Goal: Task Accomplishment & Management: Use online tool/utility

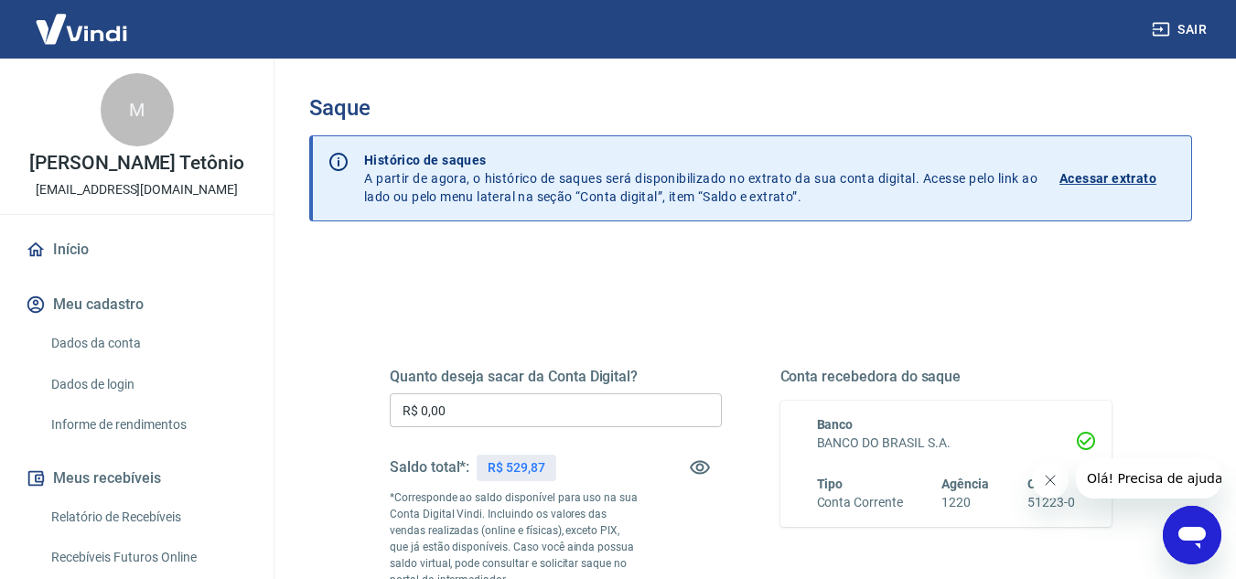
click at [558, 409] on input "R$ 0,00" at bounding box center [556, 410] width 332 height 34
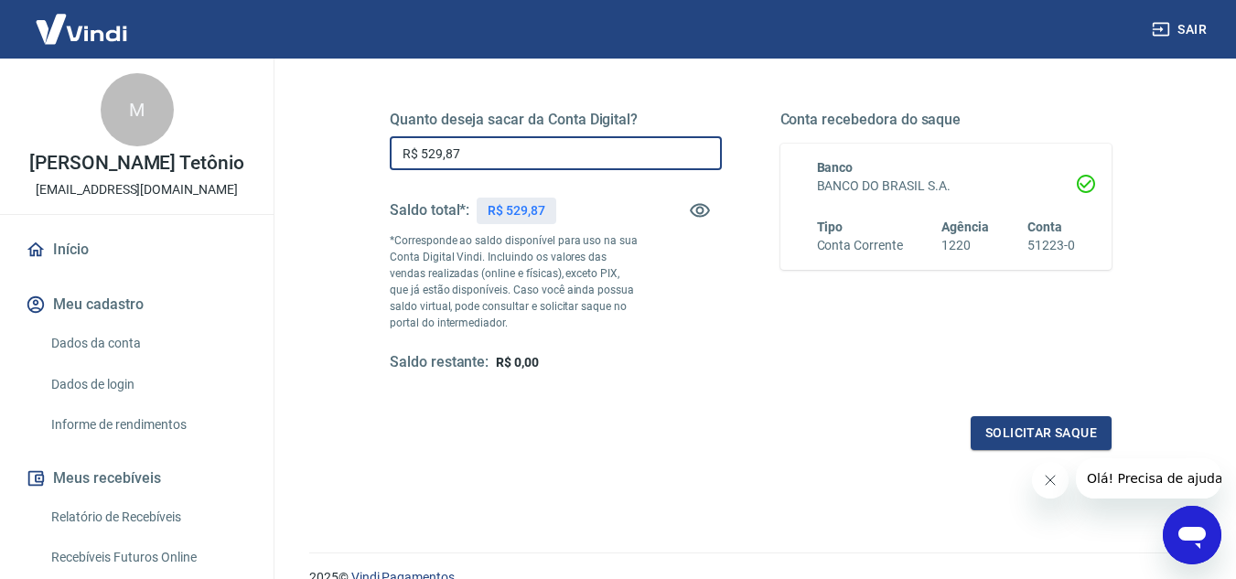
scroll to position [274, 0]
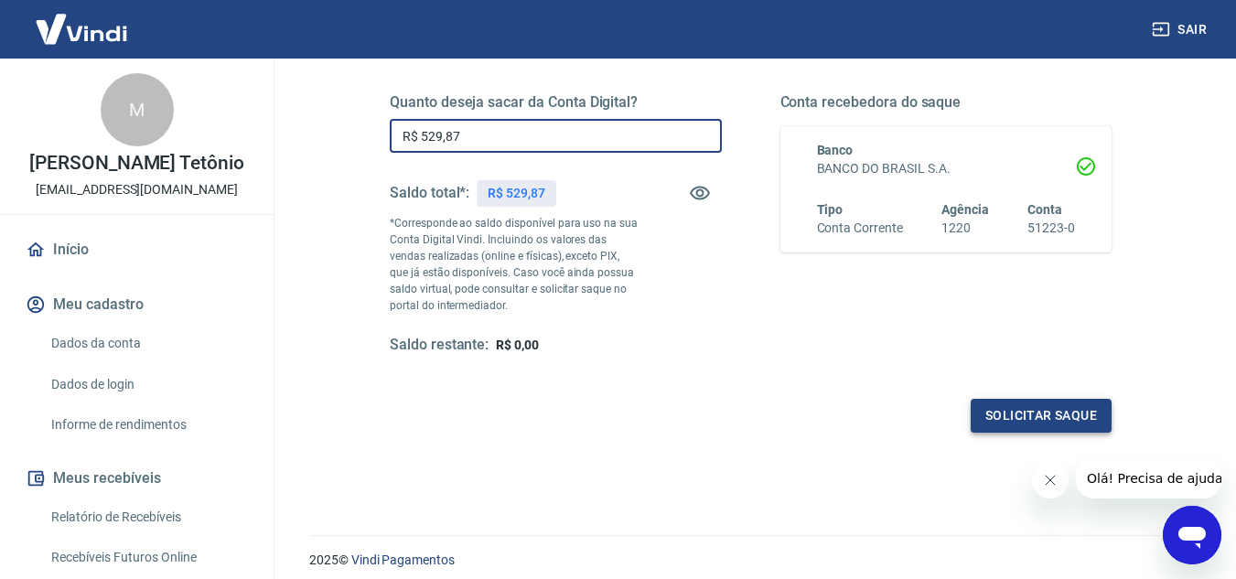
type input "R$ 529,87"
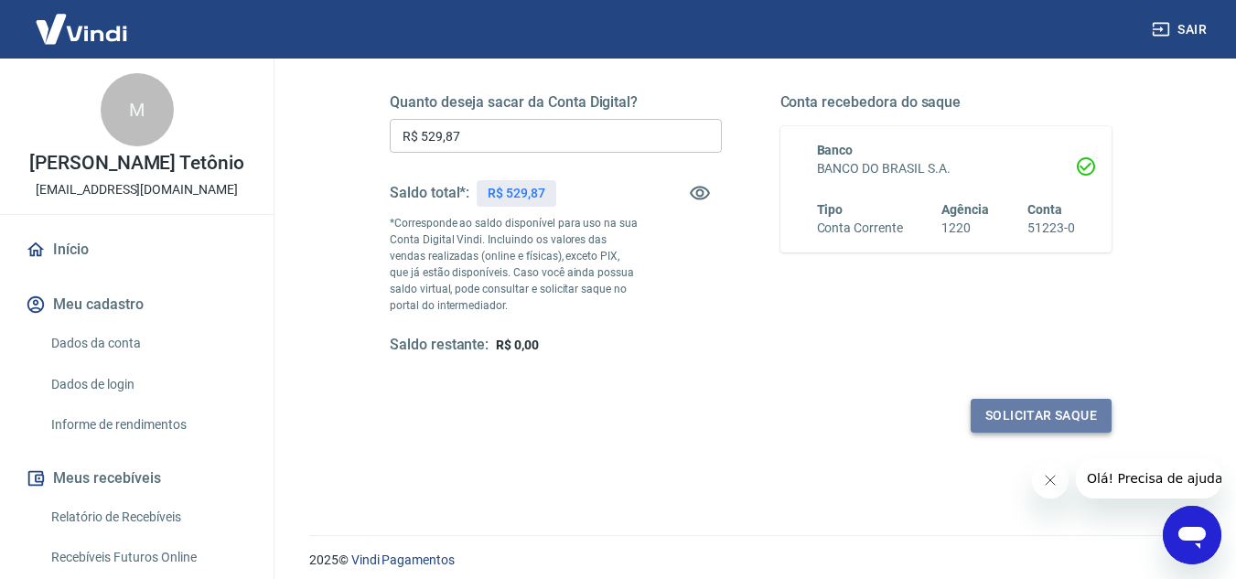
click at [1065, 407] on button "Solicitar saque" at bounding box center [1040, 416] width 141 height 34
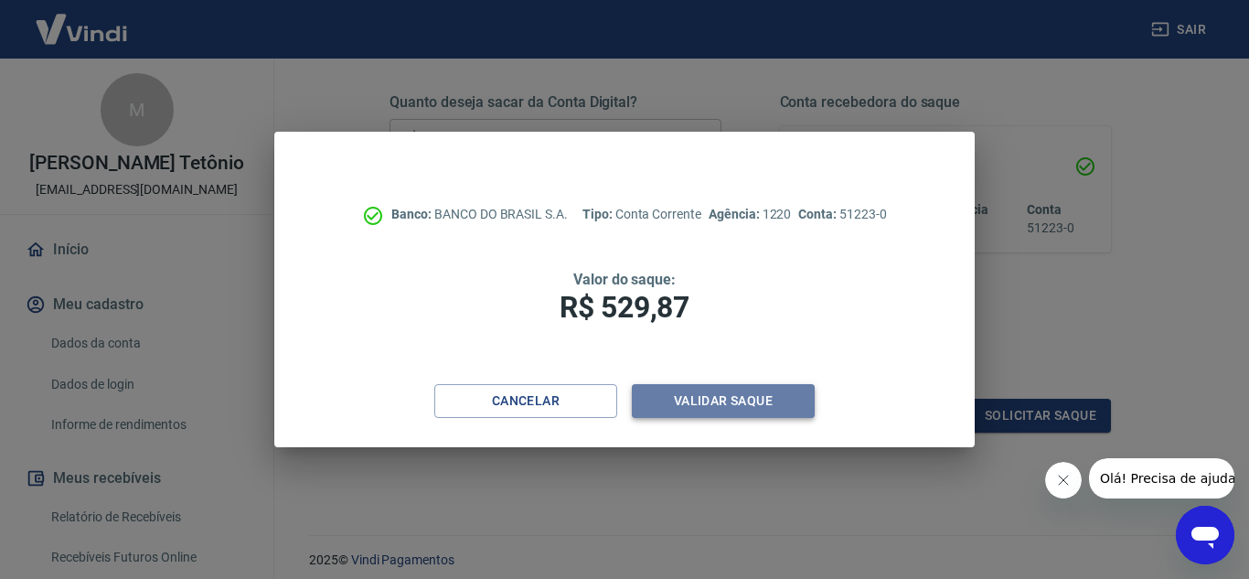
click at [696, 404] on button "Validar saque" at bounding box center [723, 401] width 183 height 34
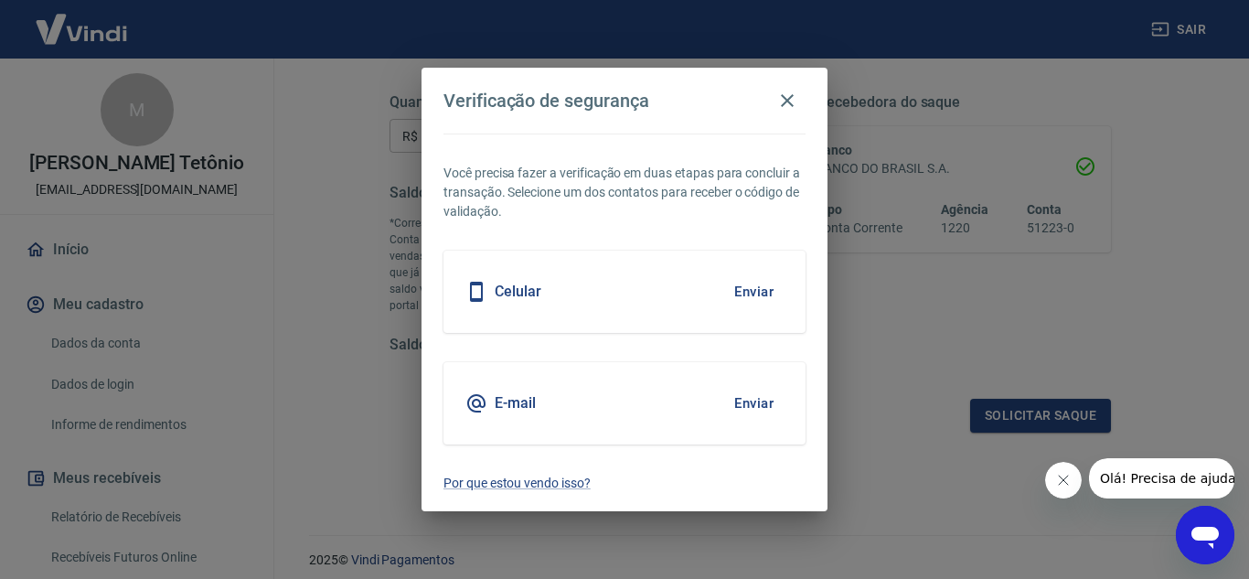
click at [753, 290] on button "Enviar" at bounding box center [753, 292] width 59 height 38
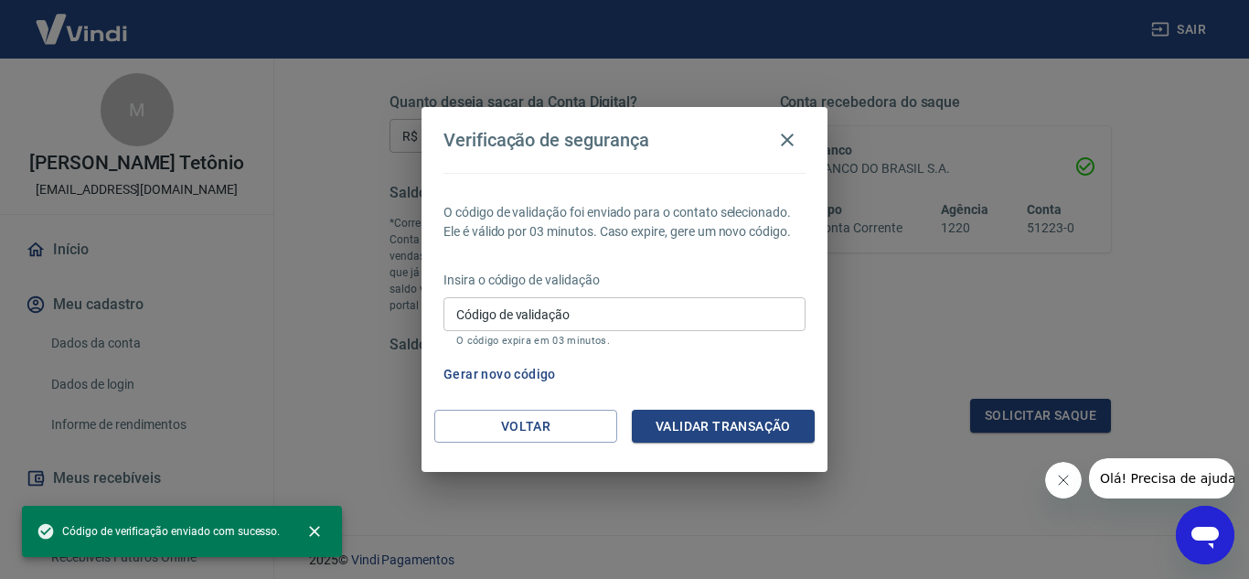
click at [628, 308] on input "Código de validação" at bounding box center [625, 314] width 362 height 34
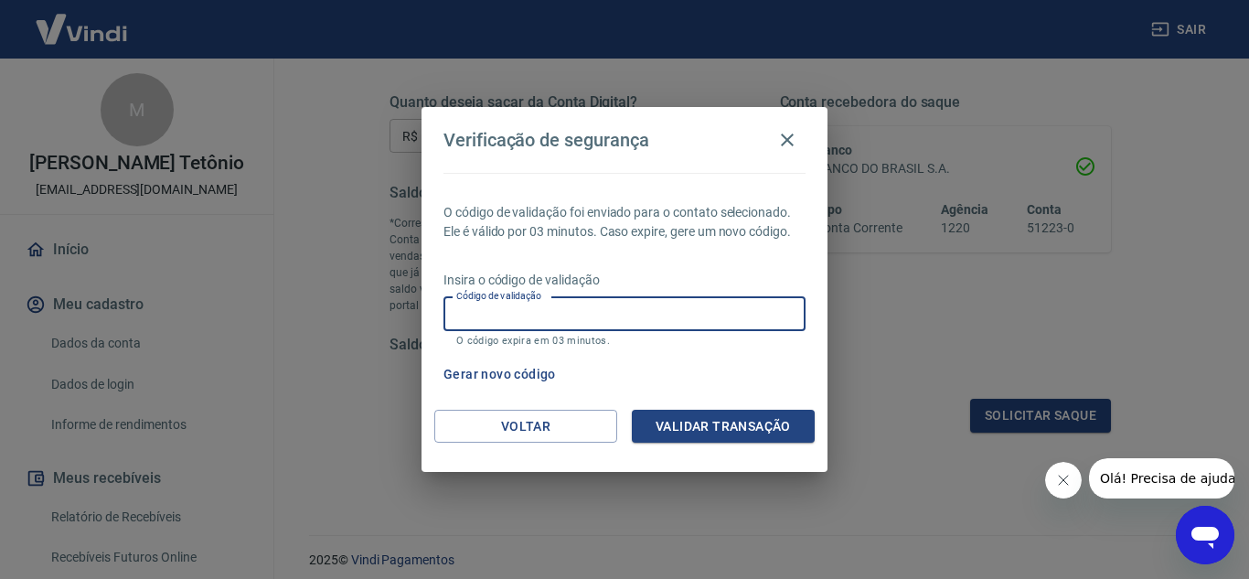
click at [781, 372] on div "Gerar novo código" at bounding box center [621, 375] width 370 height 34
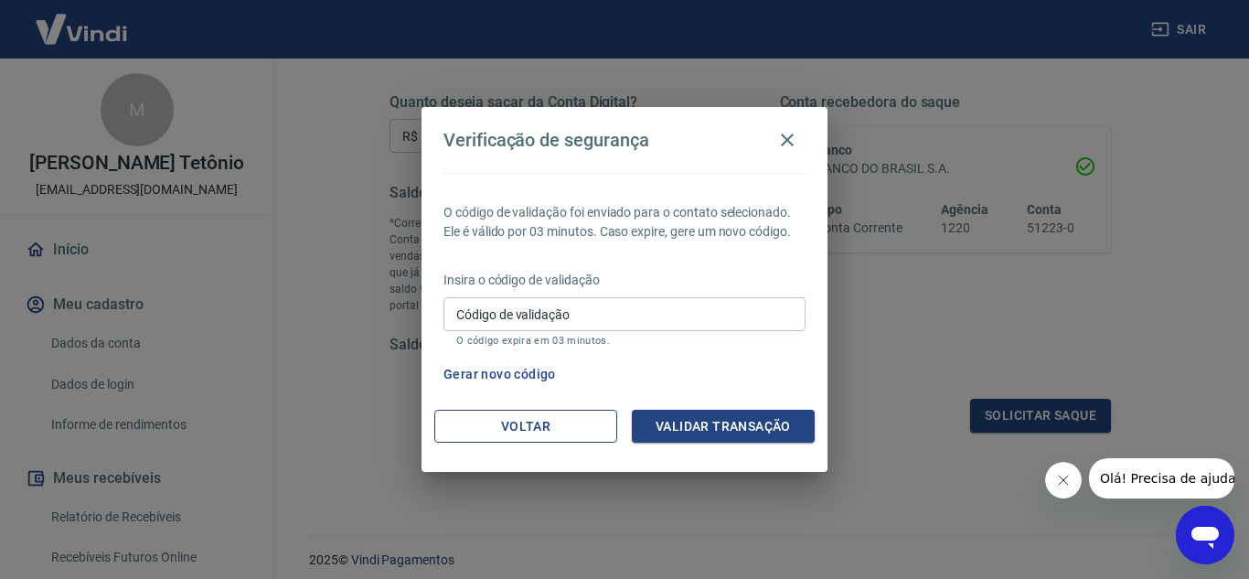
click at [594, 414] on button "Voltar" at bounding box center [525, 427] width 183 height 34
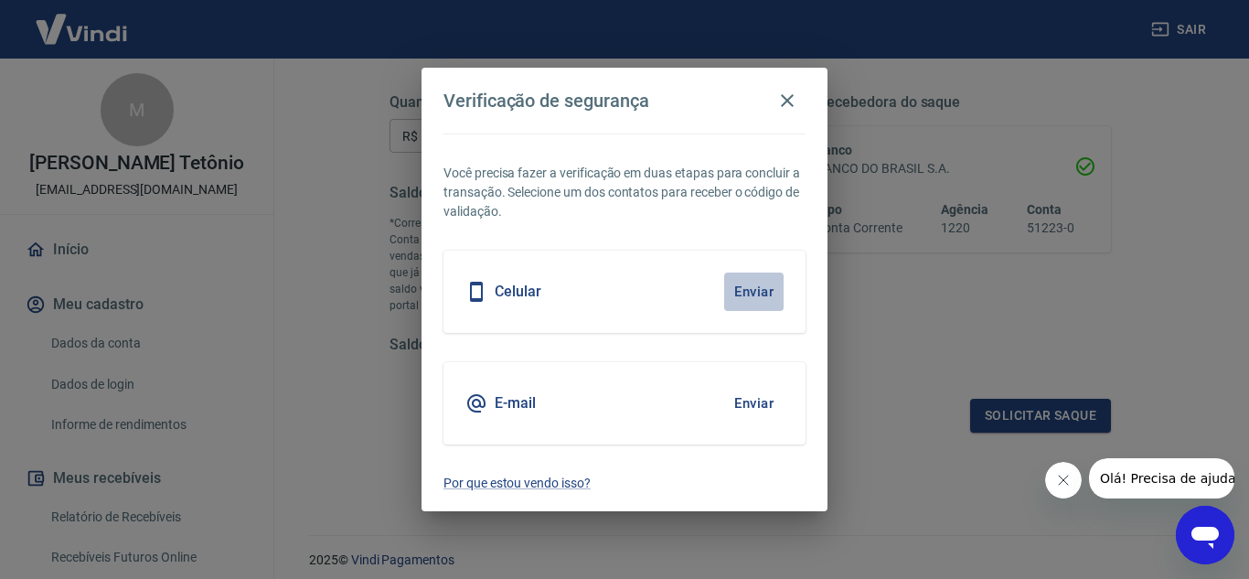
click at [746, 295] on button "Enviar" at bounding box center [753, 292] width 59 height 38
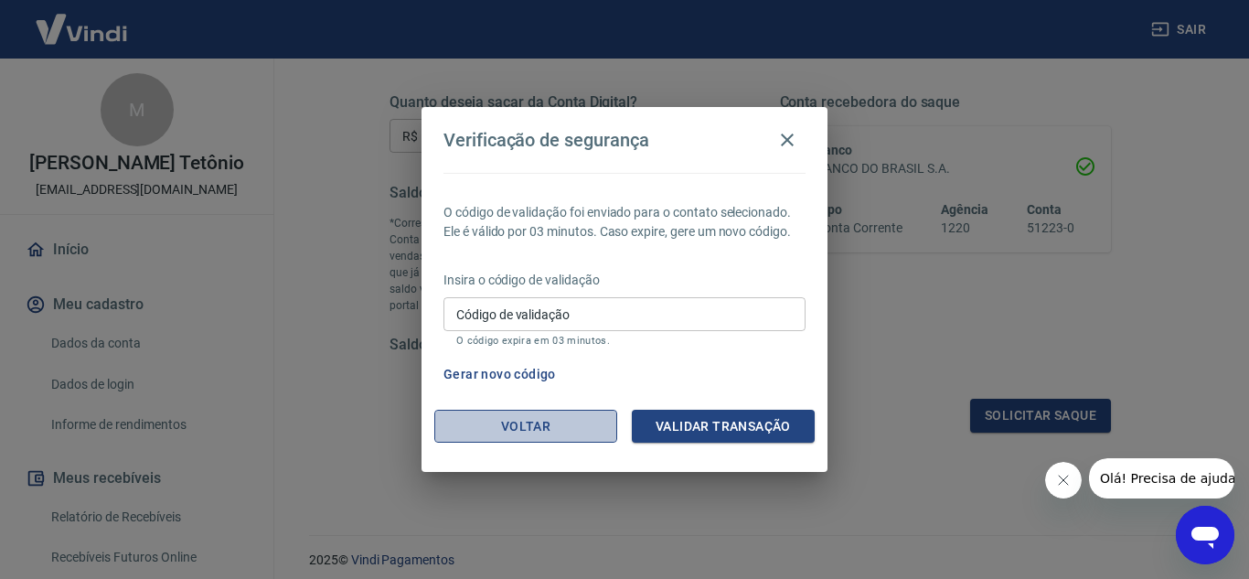
click at [517, 434] on button "Voltar" at bounding box center [525, 427] width 183 height 34
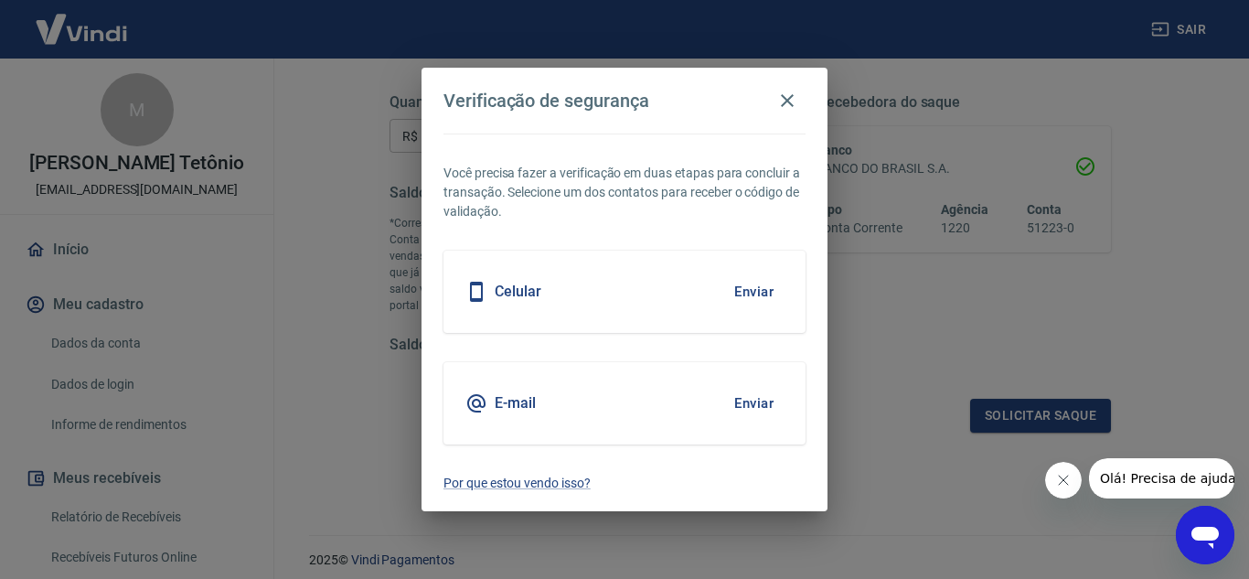
click at [756, 397] on button "Enviar" at bounding box center [753, 403] width 59 height 38
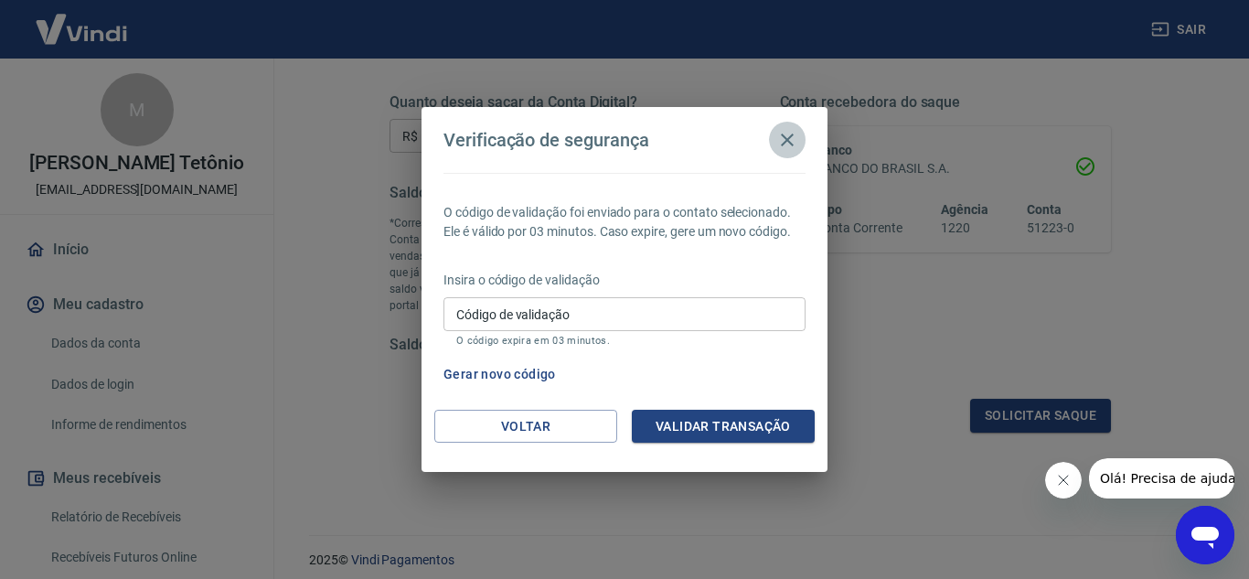
click at [791, 140] on icon "button" at bounding box center [788, 140] width 22 height 22
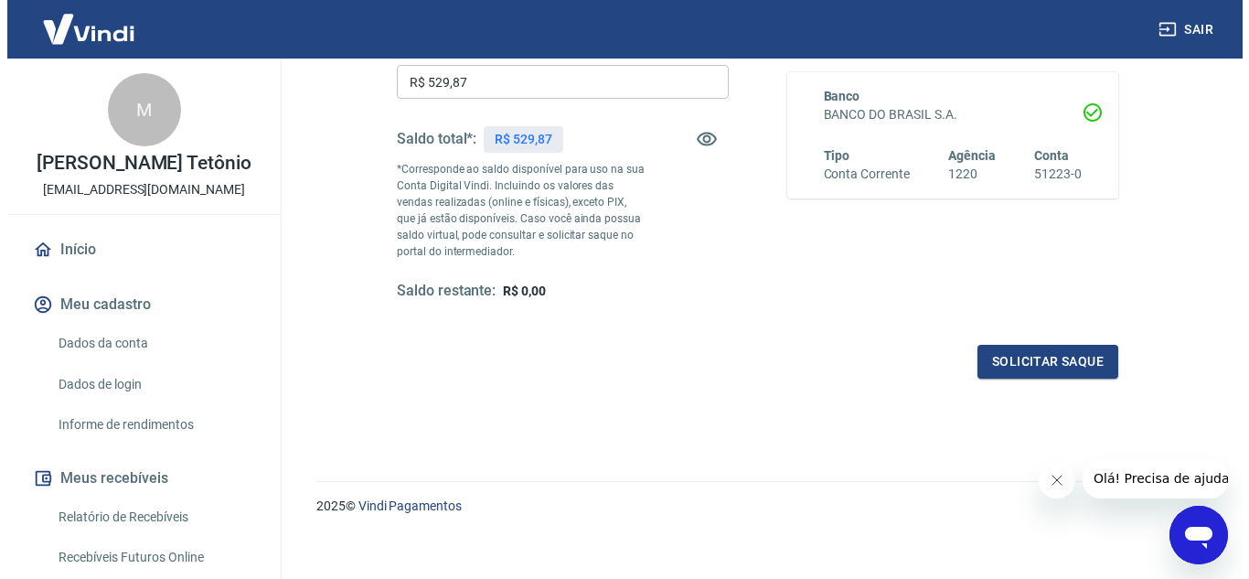
scroll to position [342, 0]
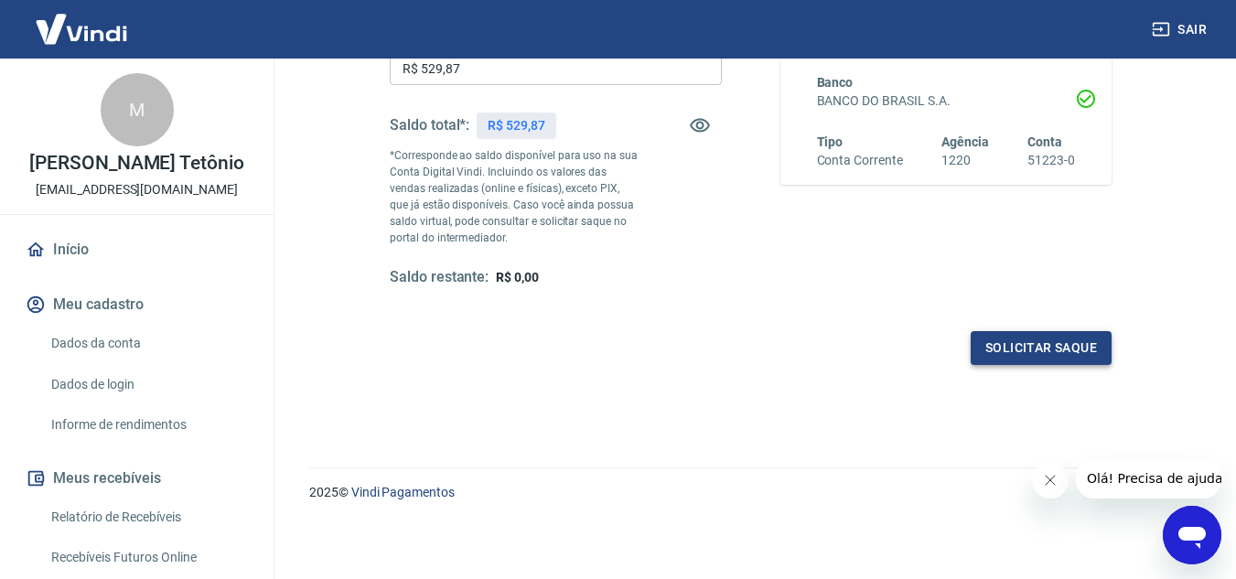
click at [1020, 344] on button "Solicitar saque" at bounding box center [1040, 348] width 141 height 34
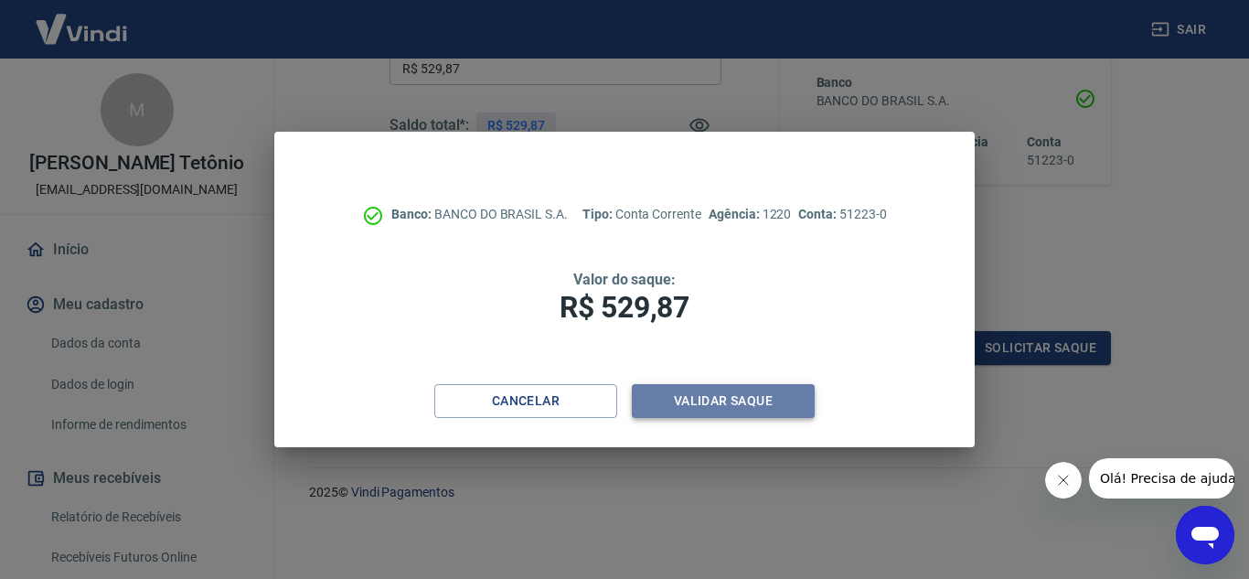
click at [714, 402] on button "Validar saque" at bounding box center [723, 401] width 183 height 34
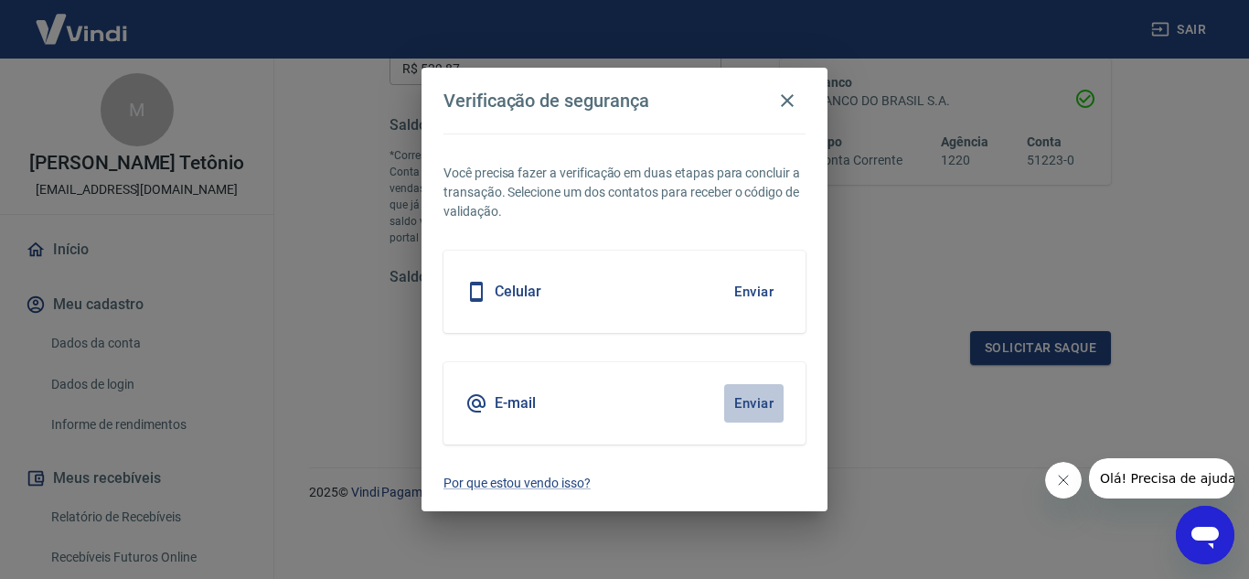
click at [759, 397] on button "Enviar" at bounding box center [753, 403] width 59 height 38
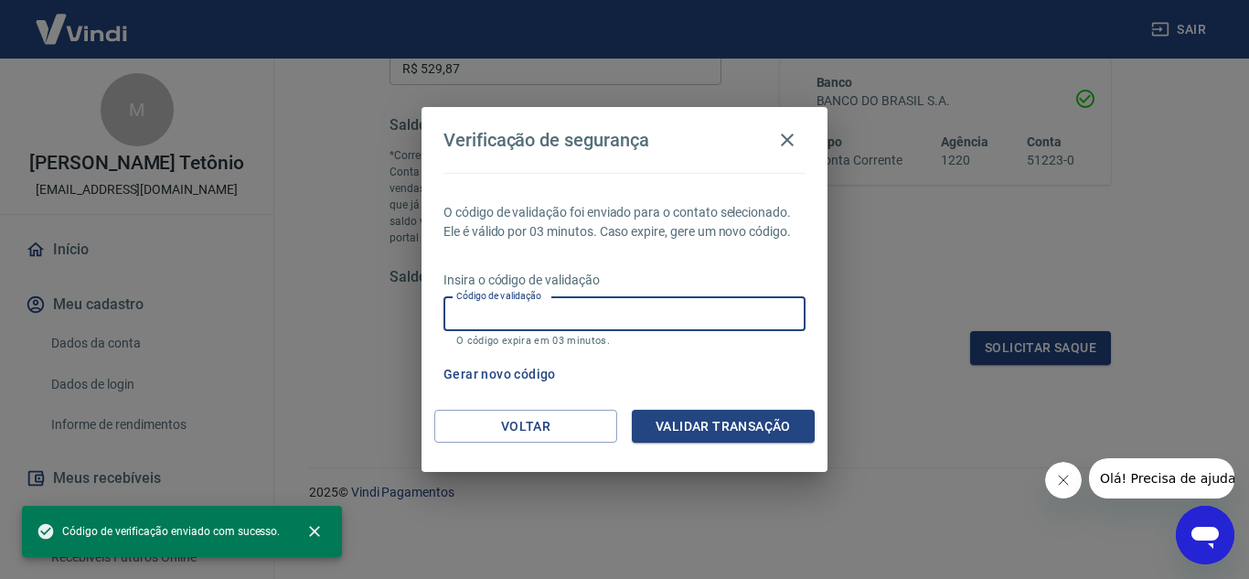
click at [565, 313] on input "Código de validação" at bounding box center [625, 314] width 362 height 34
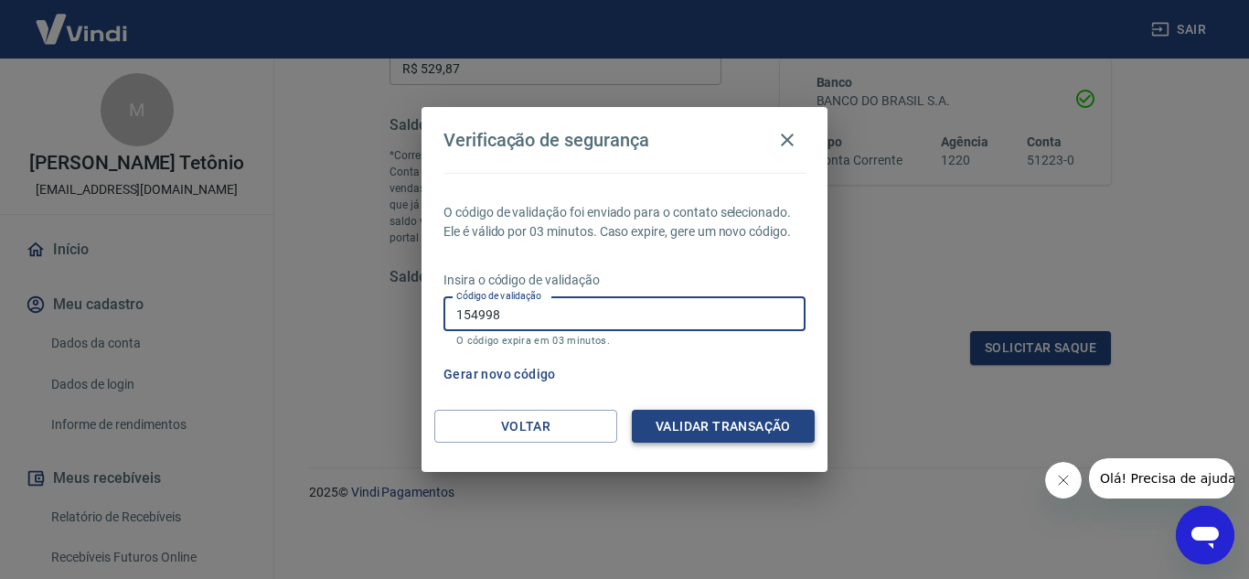
type input "154998"
click at [768, 422] on button "Validar transação" at bounding box center [723, 427] width 183 height 34
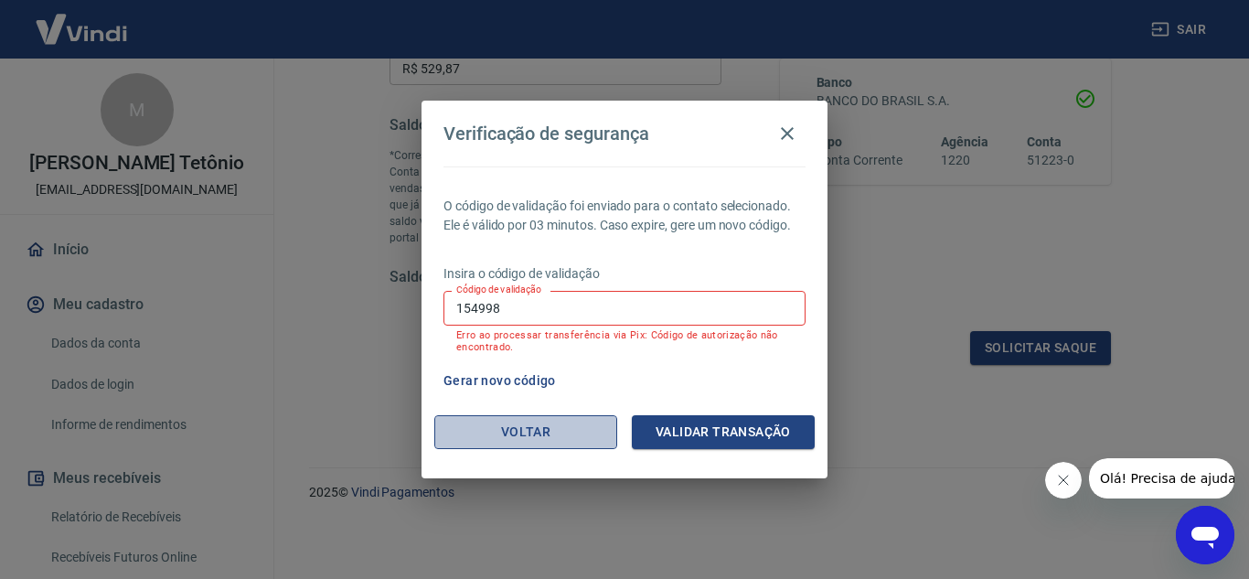
click at [506, 427] on button "Voltar" at bounding box center [525, 432] width 183 height 34
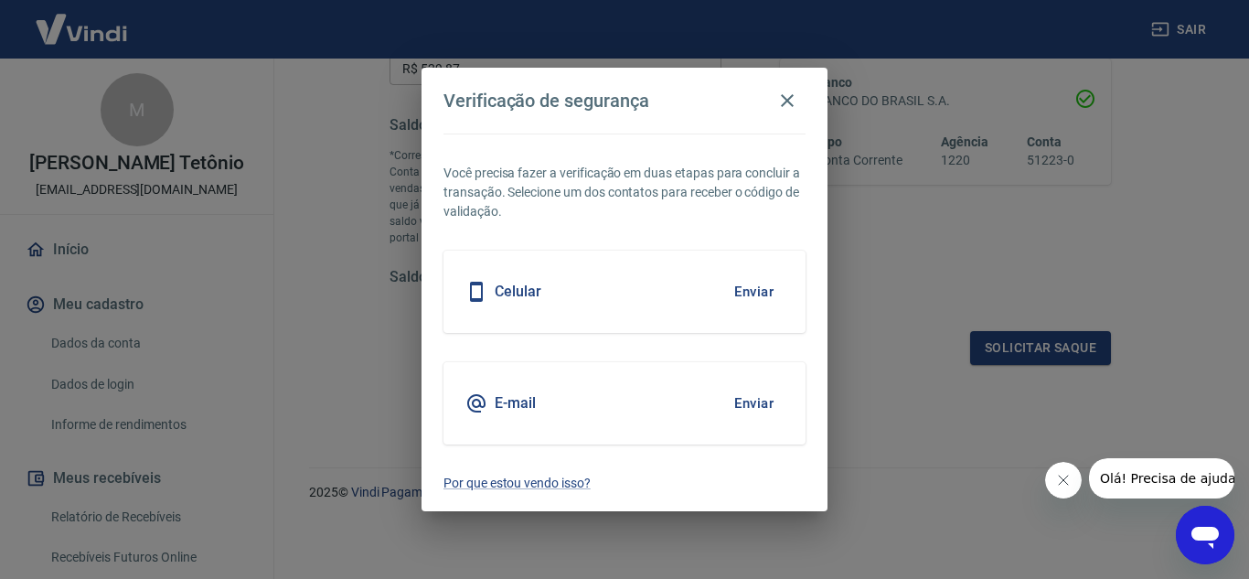
click at [756, 398] on button "Enviar" at bounding box center [753, 403] width 59 height 38
click at [793, 109] on icon "button" at bounding box center [788, 101] width 22 height 22
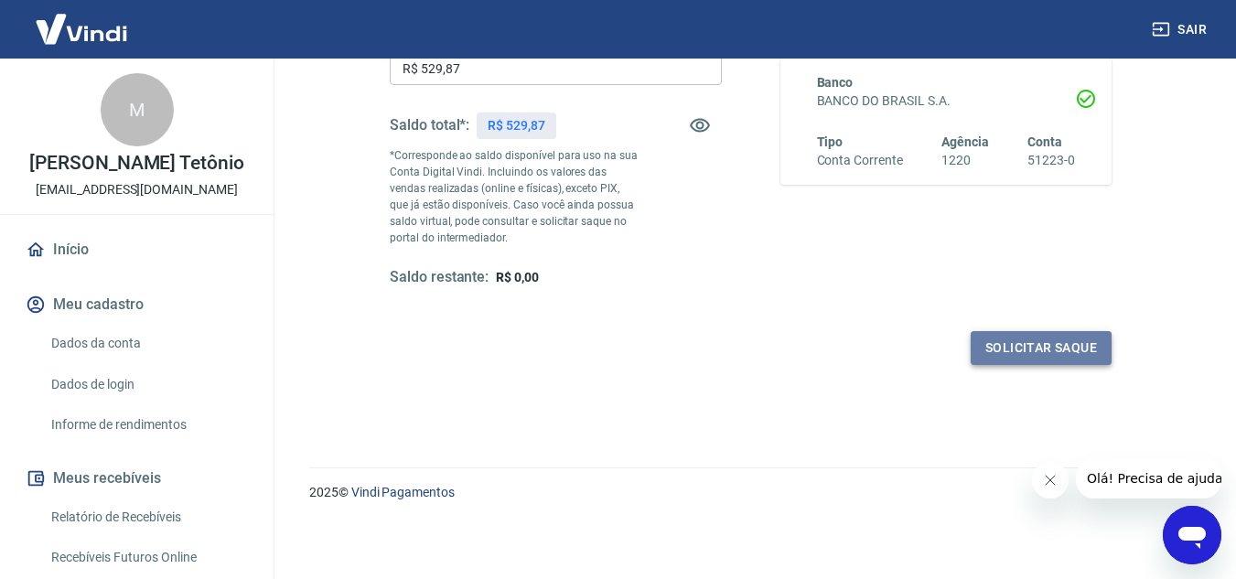
click at [1021, 348] on button "Solicitar saque" at bounding box center [1040, 348] width 141 height 34
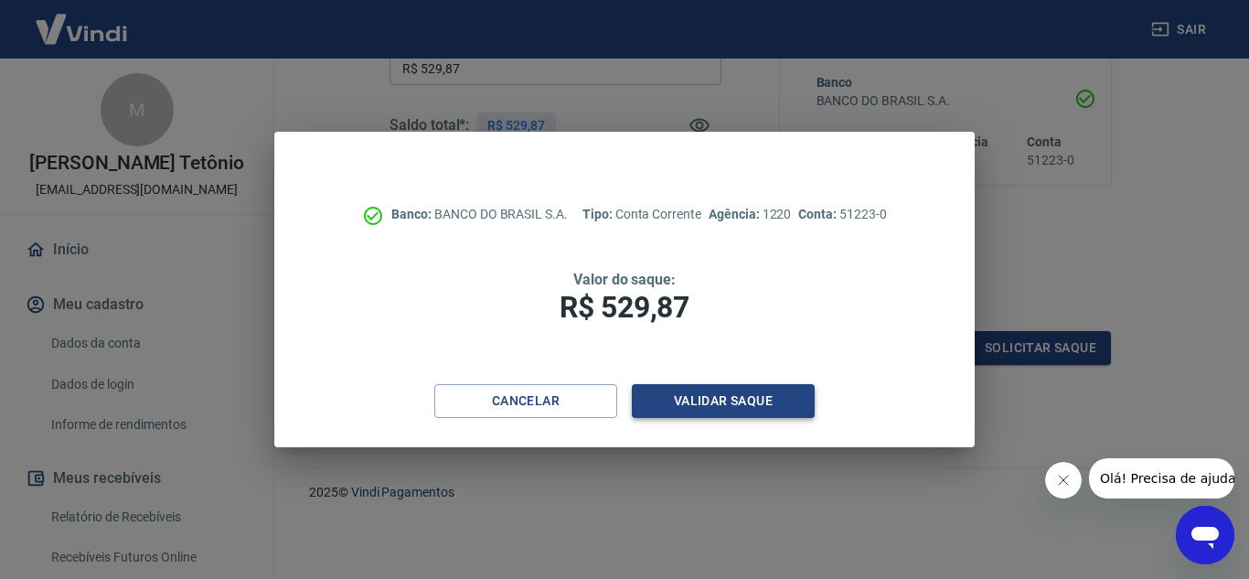
click at [724, 413] on button "Validar saque" at bounding box center [723, 401] width 183 height 34
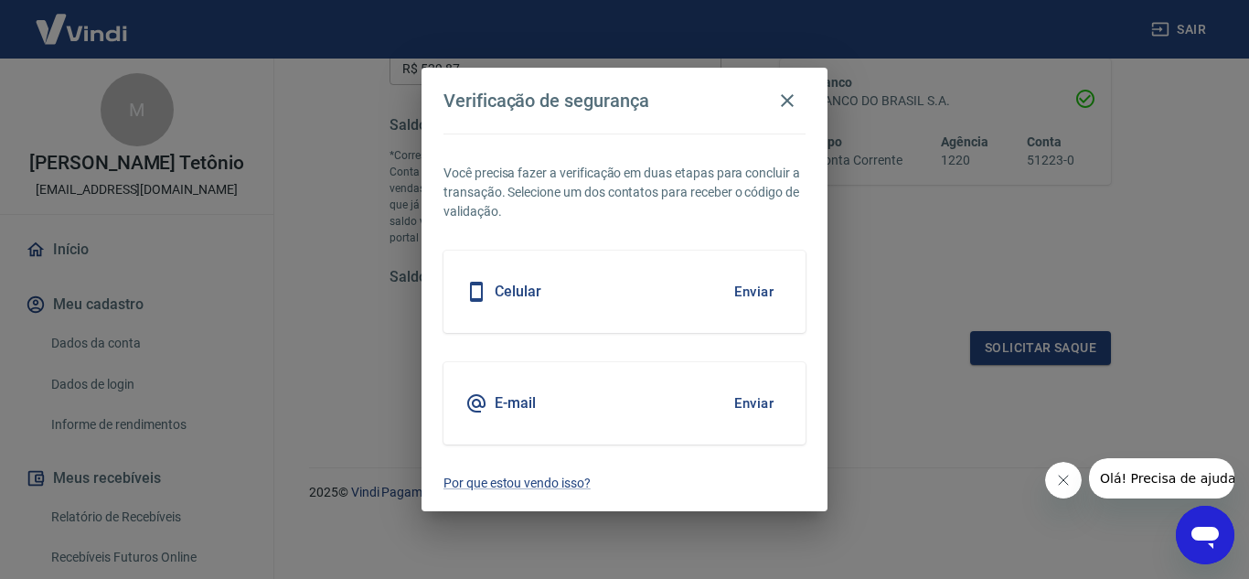
click at [745, 405] on button "Enviar" at bounding box center [753, 403] width 59 height 38
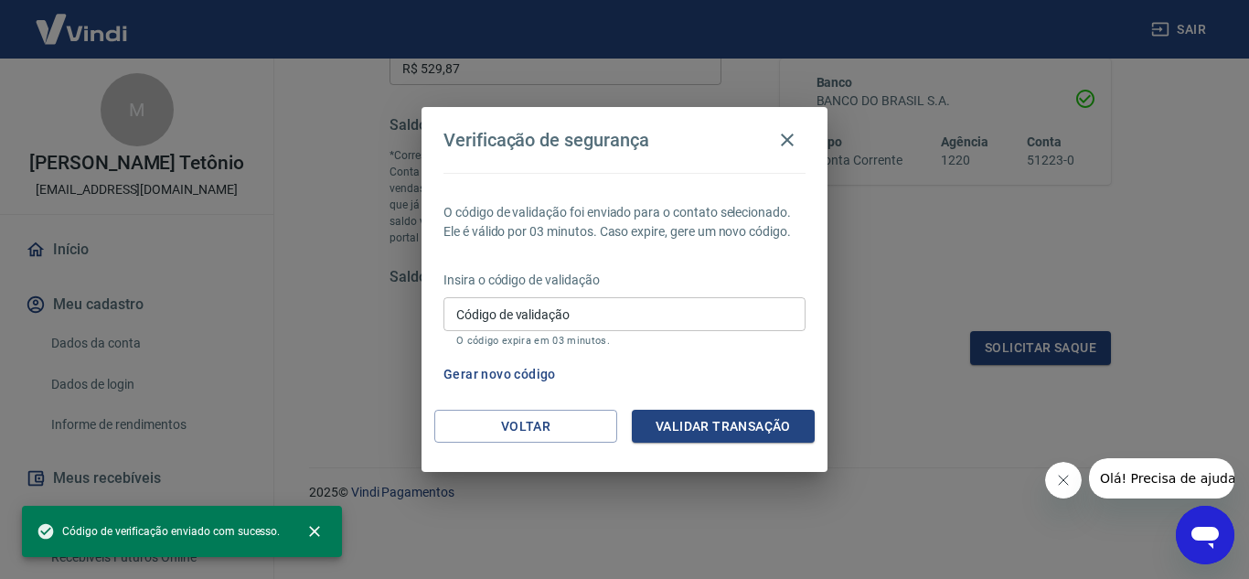
click at [675, 310] on input "Código de validação" at bounding box center [625, 314] width 362 height 34
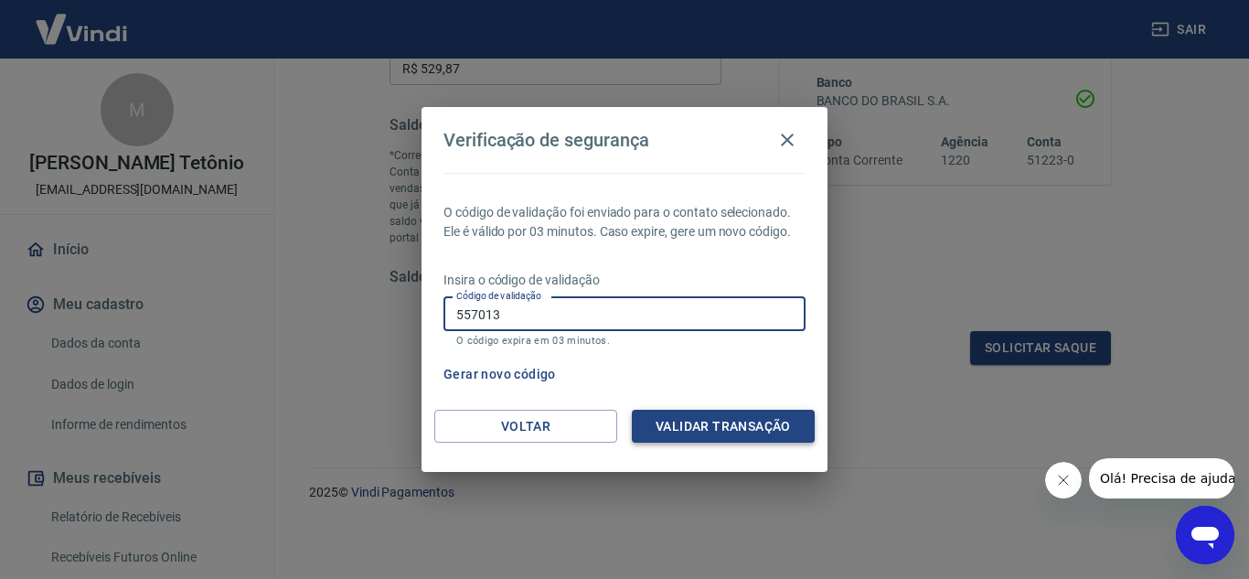
click at [678, 420] on button "Validar transação" at bounding box center [723, 427] width 183 height 34
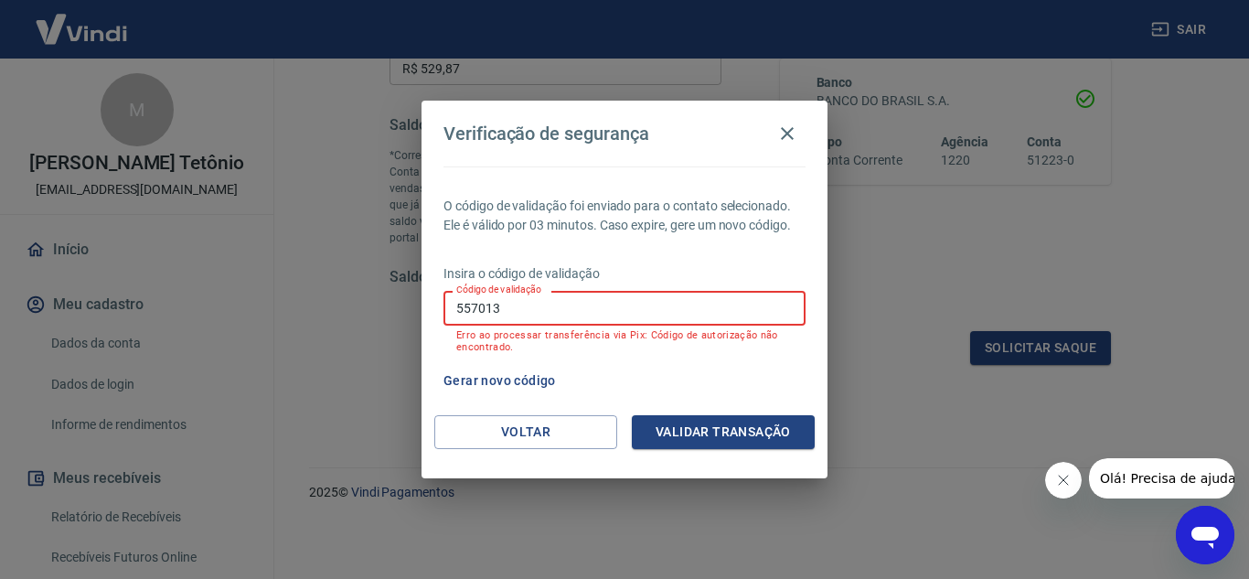
drag, startPoint x: 518, startPoint y: 306, endPoint x: 406, endPoint y: 311, distance: 111.7
click at [406, 311] on div "Verificação de segurança O código de validação foi enviado para o contato selec…" at bounding box center [624, 289] width 1249 height 579
type input "261106"
click at [681, 431] on button "Validar transação" at bounding box center [723, 432] width 183 height 34
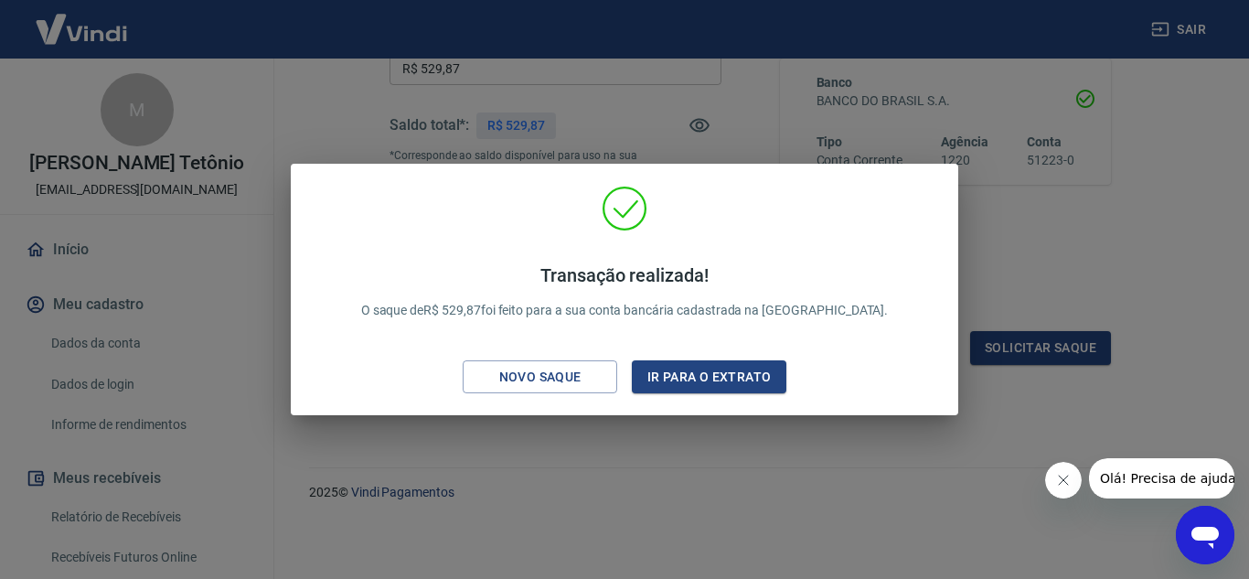
click at [778, 451] on div "Transação realizada! O saque de R$ 529,87 foi feito para a sua conta bancária c…" at bounding box center [624, 289] width 1249 height 579
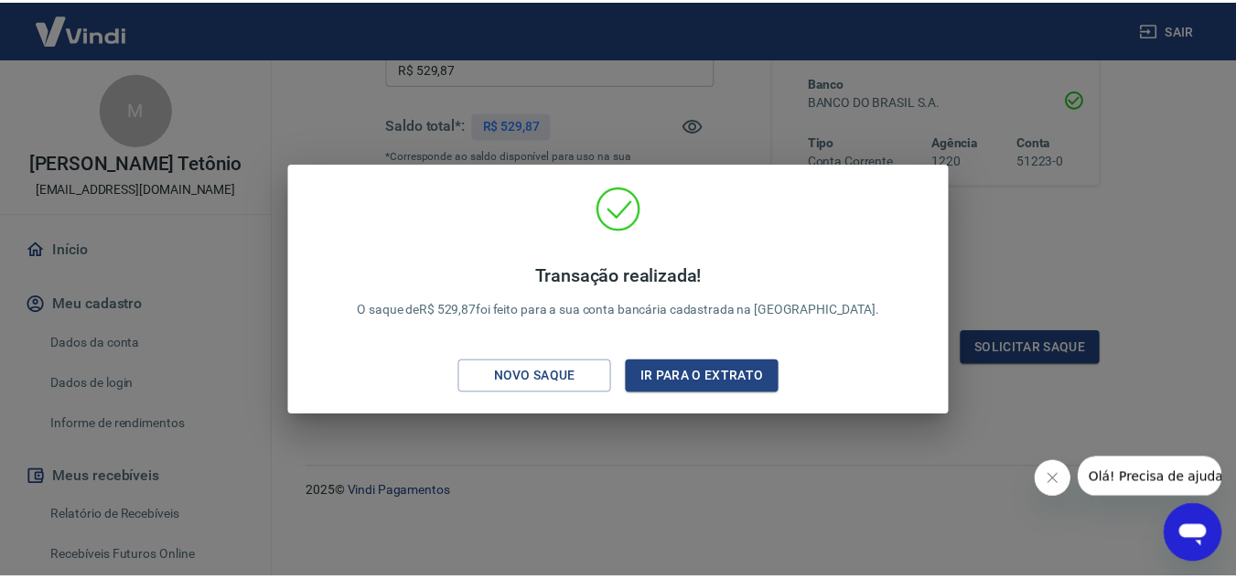
scroll to position [326, 0]
